Goal: Complete application form

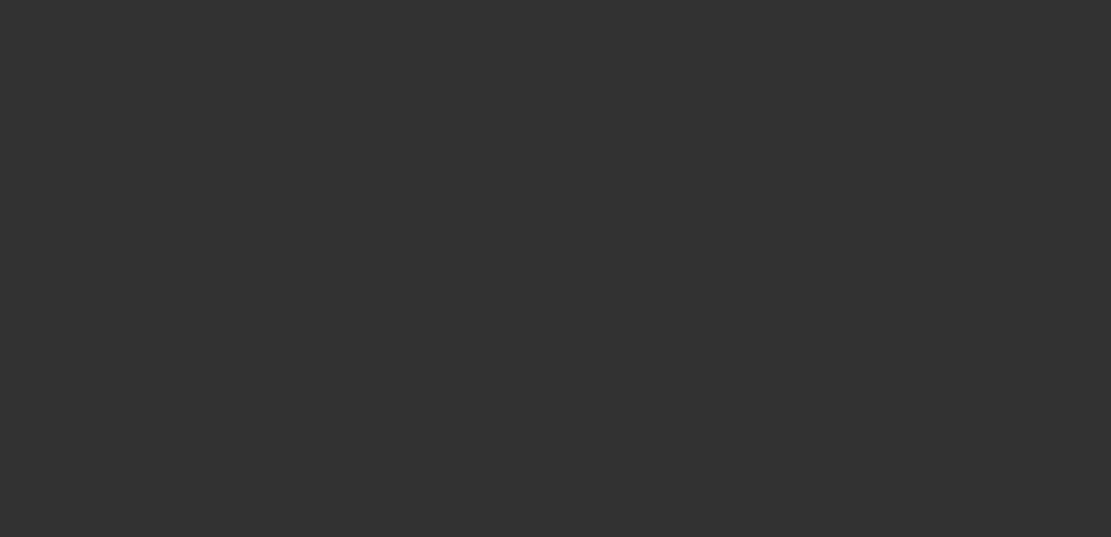
select select "0"
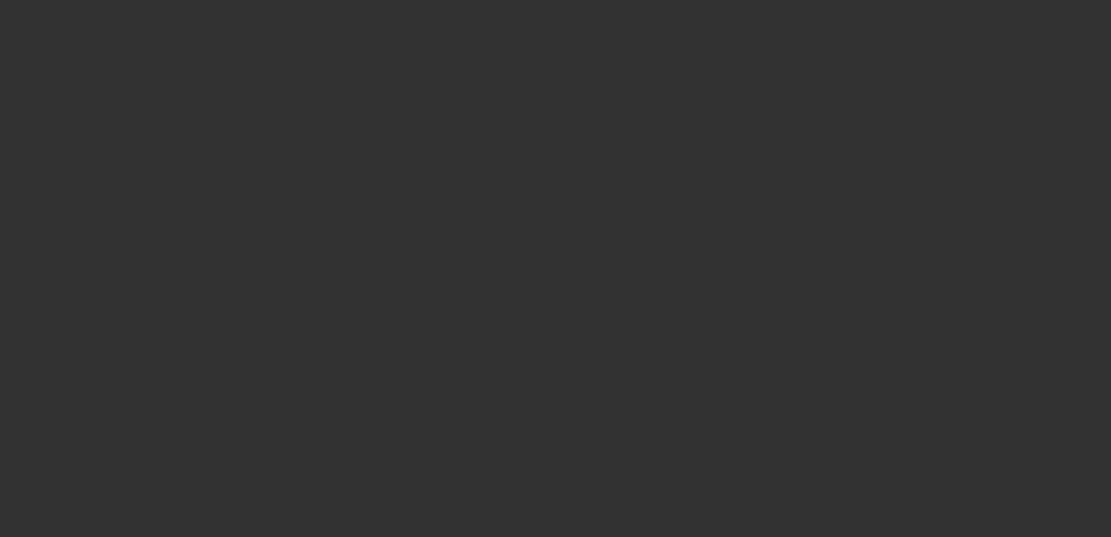
select select "0"
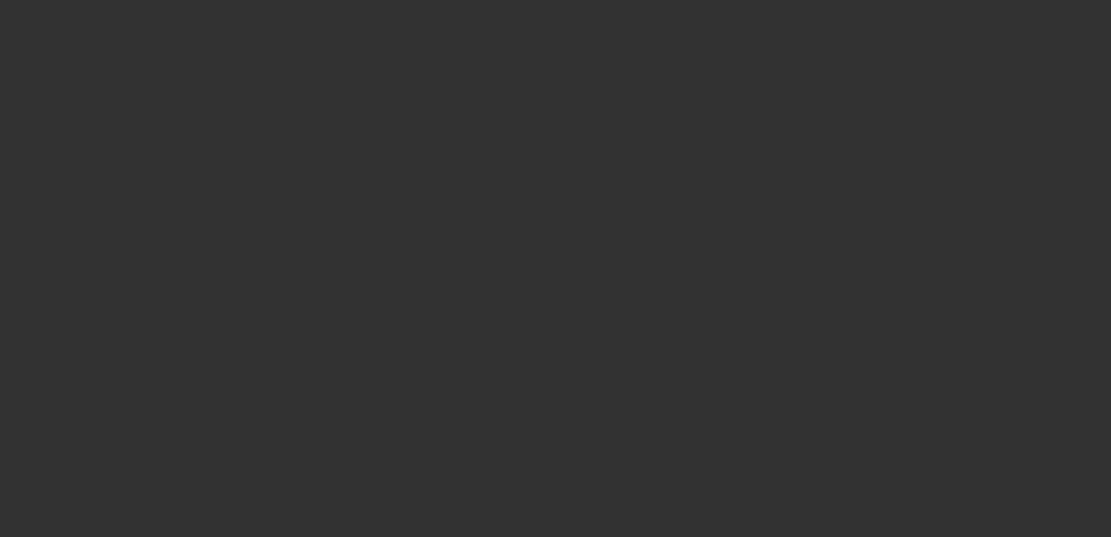
select select "0"
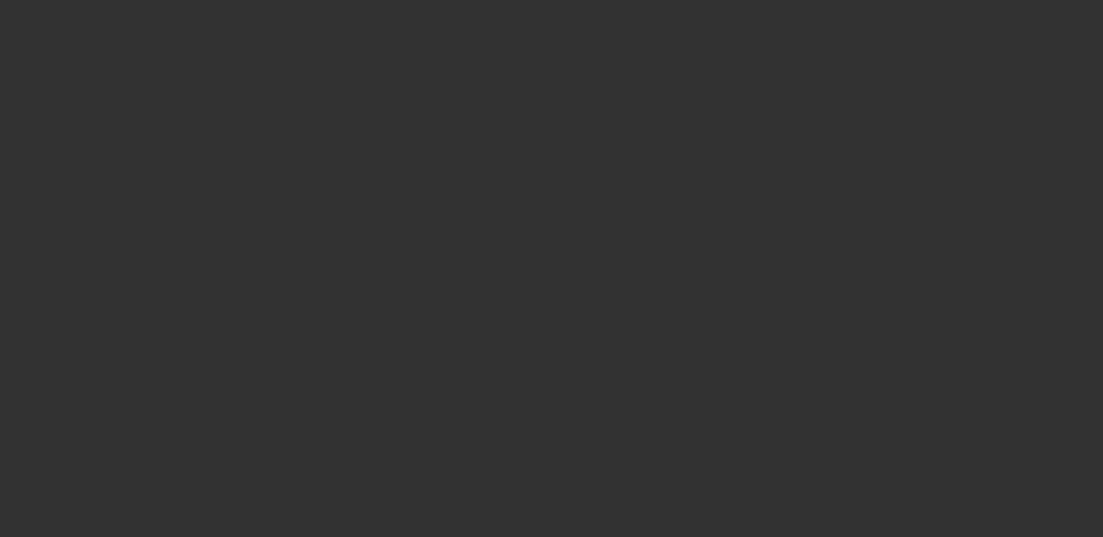
select select "1"
select select "2"
select select "21"
select select "1"
select select "2"
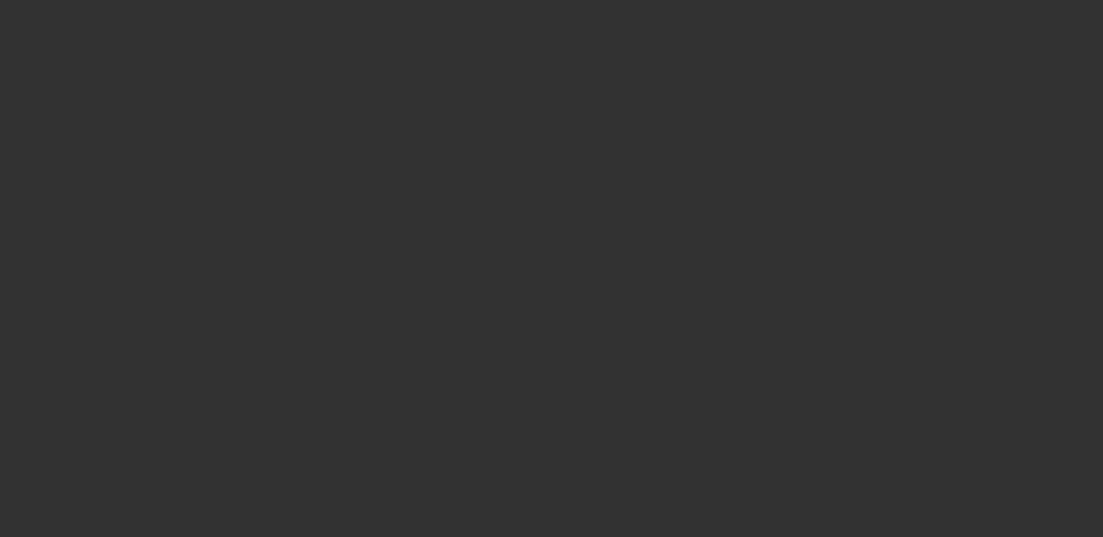
select select "21"
select select "1"
select select "2"
select select "21"
select select "1"
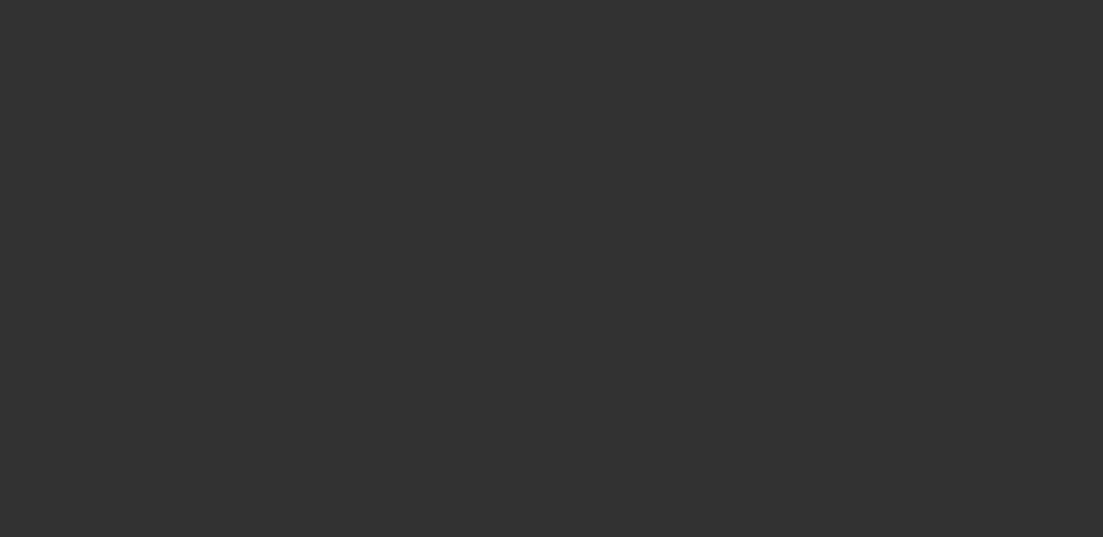
select select "2"
select select "6"
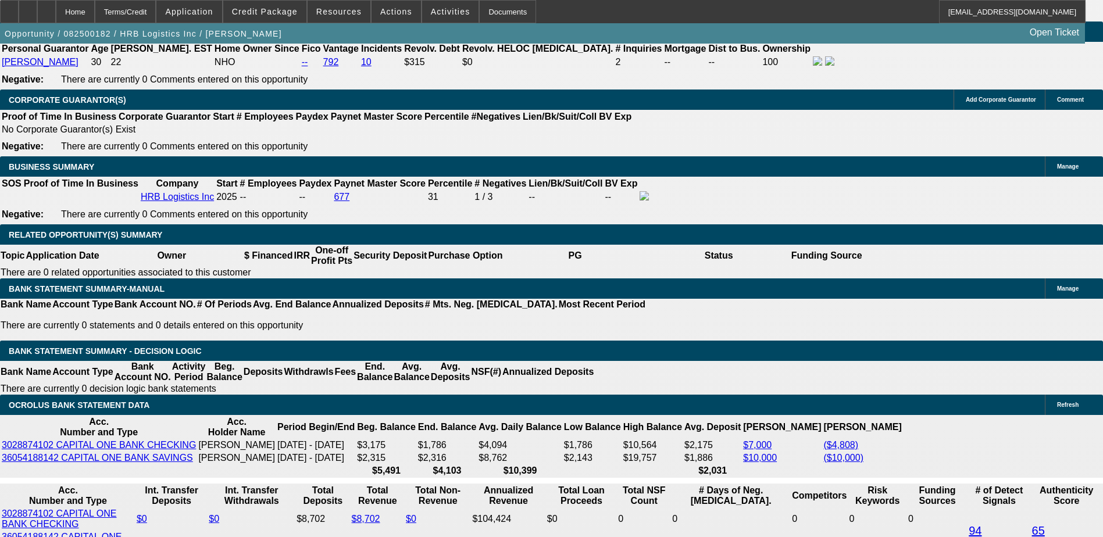
scroll to position [1744, 0]
